Goal: Check status: Check status

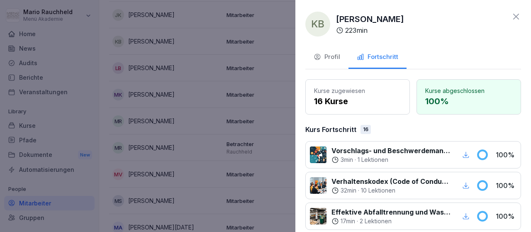
click at [166, 51] on div at bounding box center [265, 116] width 531 height 232
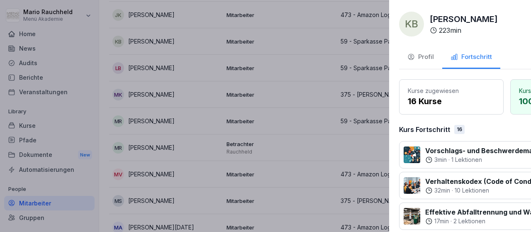
scroll to position [436, 0]
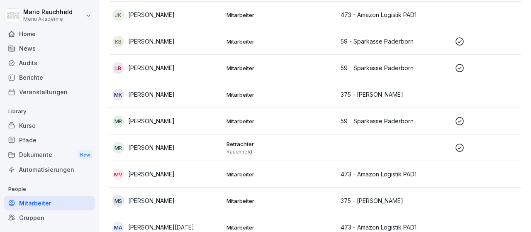
click at [188, 62] on div "LB Lara Berens" at bounding box center [166, 68] width 108 height 12
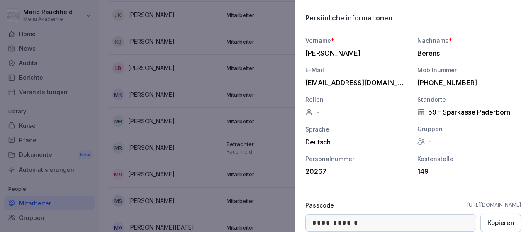
scroll to position [0, 0]
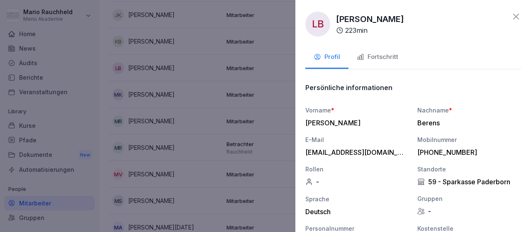
click at [161, 63] on div at bounding box center [265, 116] width 531 height 232
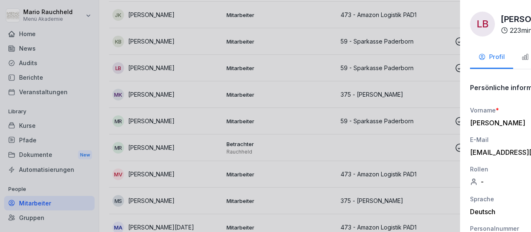
scroll to position [436, 0]
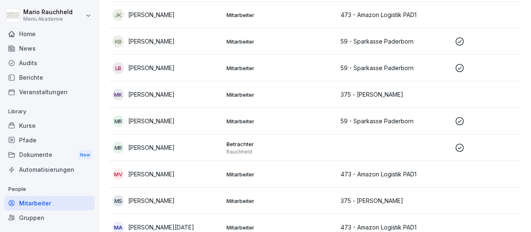
click at [194, 119] on div "MR Marina Richter-Lüst" at bounding box center [166, 121] width 108 height 12
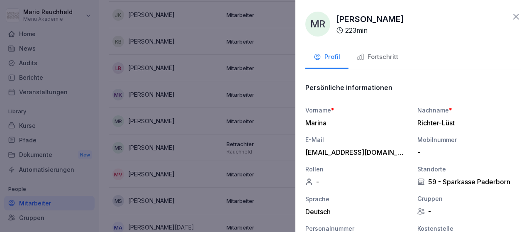
click at [384, 59] on div "Fortschritt" at bounding box center [378, 57] width 42 height 10
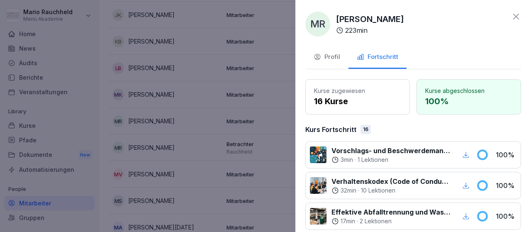
click at [169, 70] on div at bounding box center [265, 116] width 531 height 232
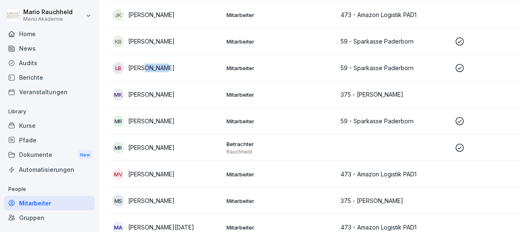
click at [169, 70] on div "LB Lara Berens" at bounding box center [166, 68] width 108 height 12
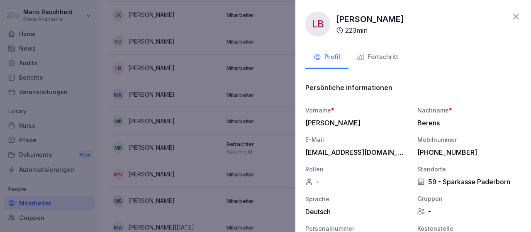
click at [372, 62] on button "Fortschritt" at bounding box center [378, 57] width 58 height 22
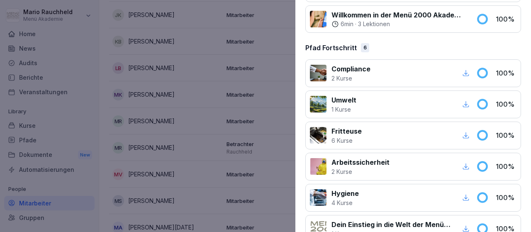
scroll to position [612, 0]
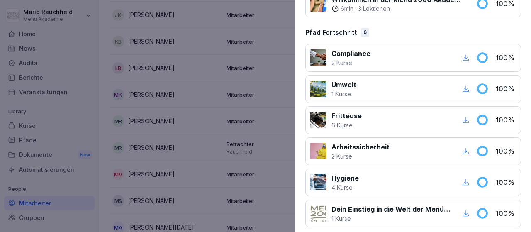
click at [464, 148] on icon "button" at bounding box center [466, 151] width 6 height 6
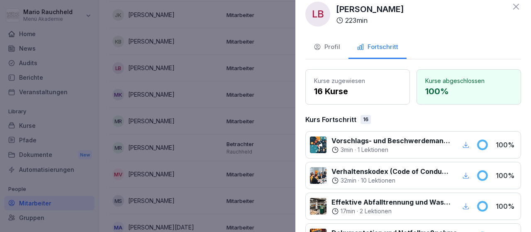
scroll to position [0, 0]
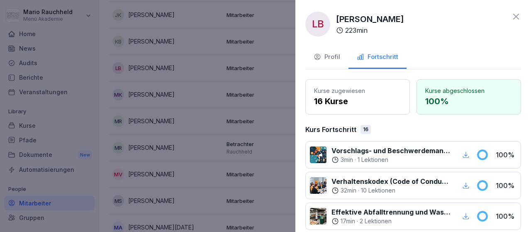
click at [516, 17] on icon at bounding box center [516, 17] width 10 height 10
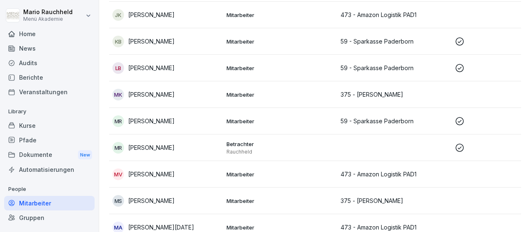
scroll to position [436, 0]
click at [35, 78] on div "Berichte" at bounding box center [49, 77] width 90 height 15
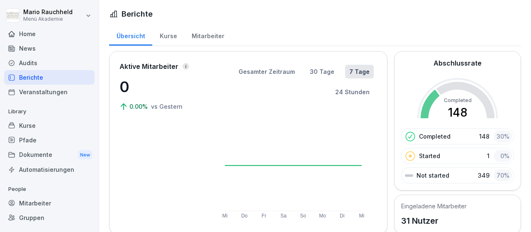
click at [33, 59] on div "Audits" at bounding box center [49, 63] width 90 height 15
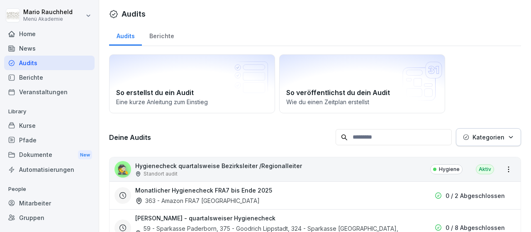
click at [24, 64] on div "Audits" at bounding box center [49, 63] width 90 height 15
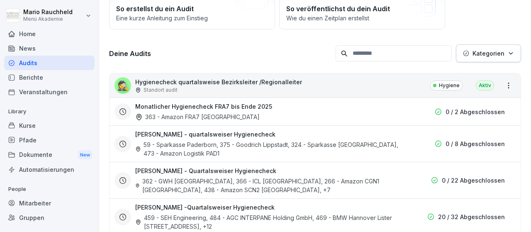
scroll to position [119, 0]
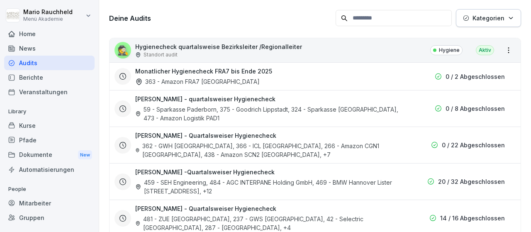
click at [306, 107] on div "59 - Sparkasse Paderborn, 375 - Goodrich Lippstadt, 324 - Sparkasse [GEOGRAPHIC…" at bounding box center [268, 113] width 266 height 17
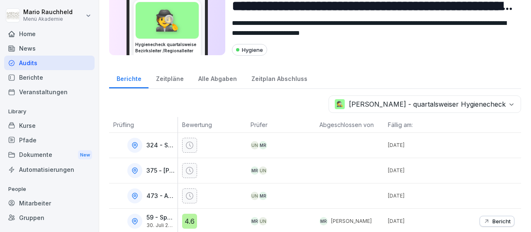
scroll to position [37, 0]
click at [165, 194] on p "473 - Amazon Logistik PAD1" at bounding box center [161, 196] width 29 height 7
click at [134, 193] on icon at bounding box center [134, 196] width 5 height 6
click at [186, 192] on icon at bounding box center [190, 196] width 8 height 8
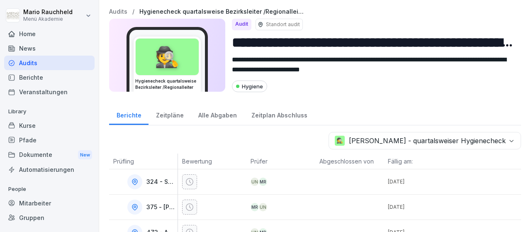
click at [34, 151] on div "Dokumente New" at bounding box center [49, 154] width 90 height 15
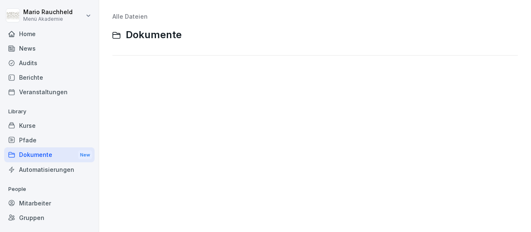
click at [34, 151] on div "Dokumente New" at bounding box center [49, 154] width 90 height 15
click at [36, 205] on div "Mitarbeiter" at bounding box center [49, 203] width 90 height 15
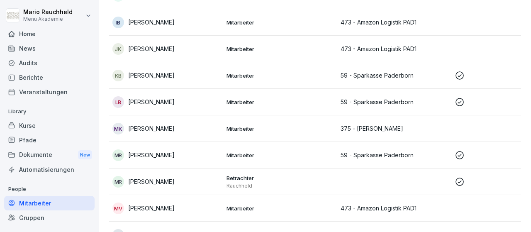
scroll to position [396, 0]
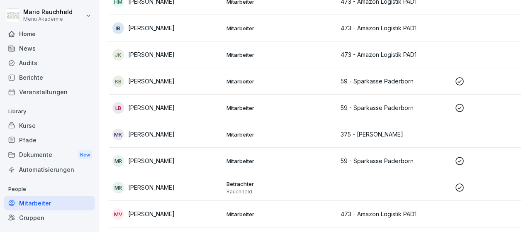
click at [170, 81] on p "[PERSON_NAME]" at bounding box center [151, 81] width 46 height 9
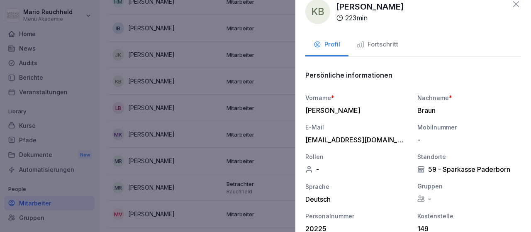
scroll to position [13, 0]
click at [382, 49] on div "Fortschritt" at bounding box center [378, 44] width 42 height 10
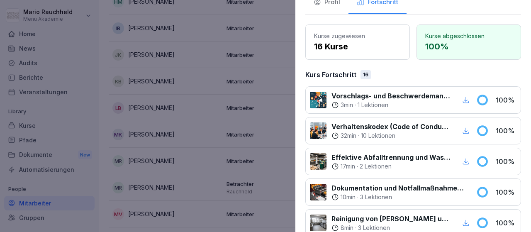
scroll to position [127, 0]
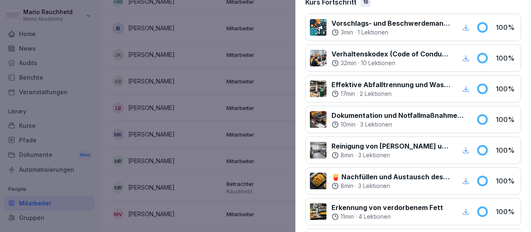
click at [460, 117] on p "Dokumentation und Notfallmaßnahmen bei Fritteusen" at bounding box center [399, 115] width 135 height 10
click at [469, 148] on icon "button" at bounding box center [465, 150] width 7 height 7
